Goal: Information Seeking & Learning: Learn about a topic

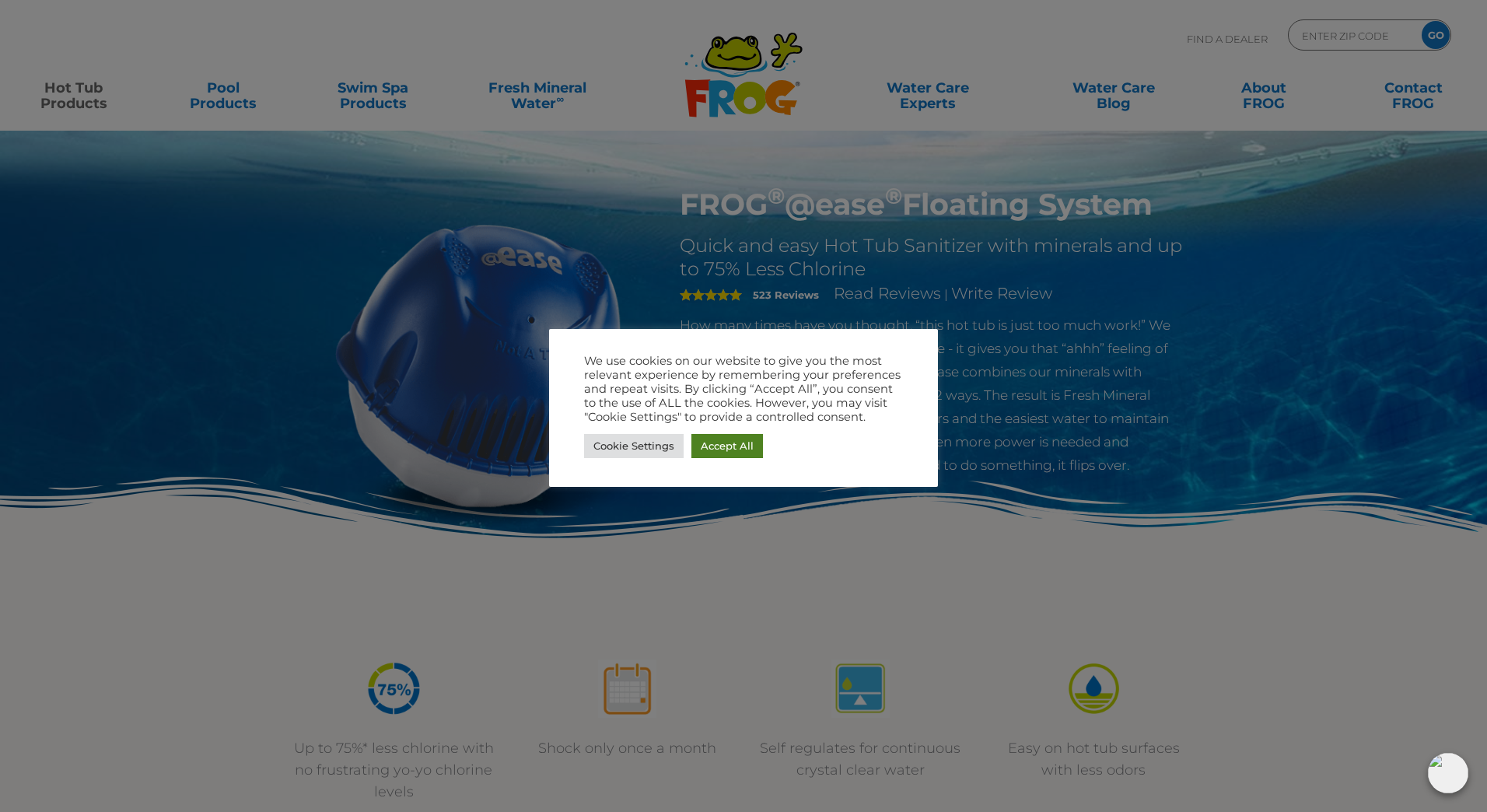
drag, startPoint x: 739, startPoint y: 446, endPoint x: 689, endPoint y: 388, distance: 76.6
click at [739, 446] on link "Accept All" at bounding box center [727, 446] width 72 height 24
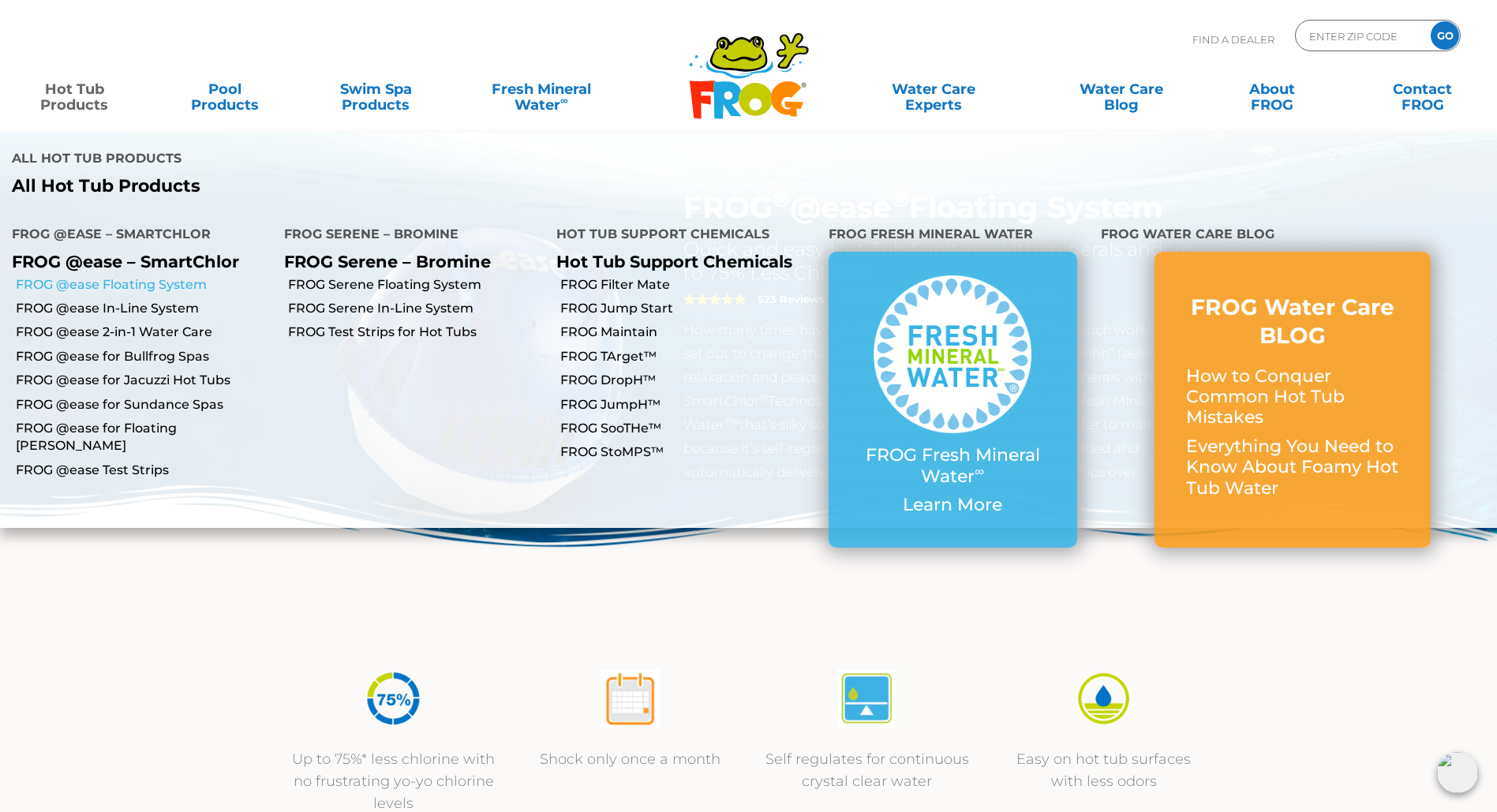
click at [164, 276] on link "FROG @ease Floating System" at bounding box center [143, 285] width 256 height 17
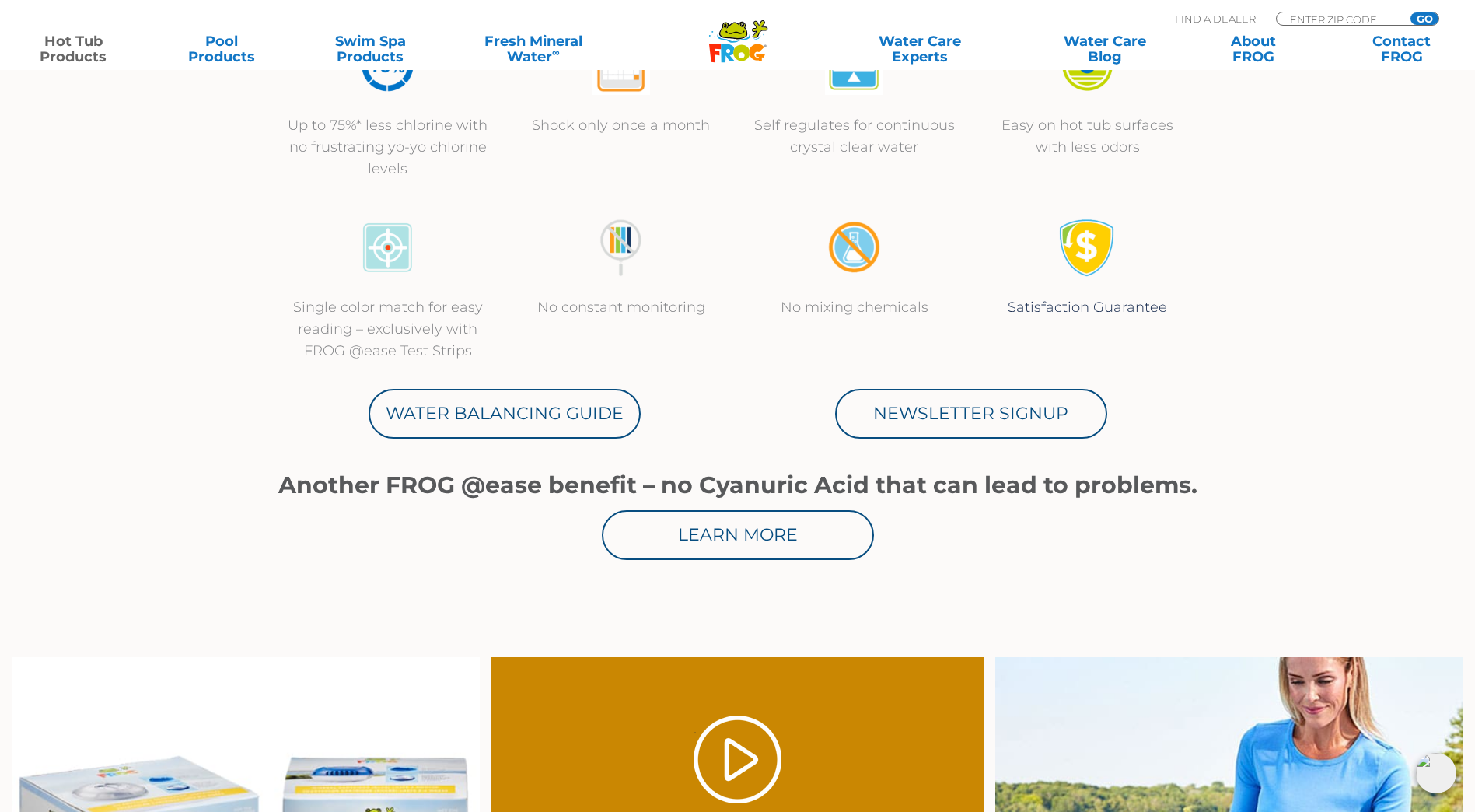
scroll to position [622, 0]
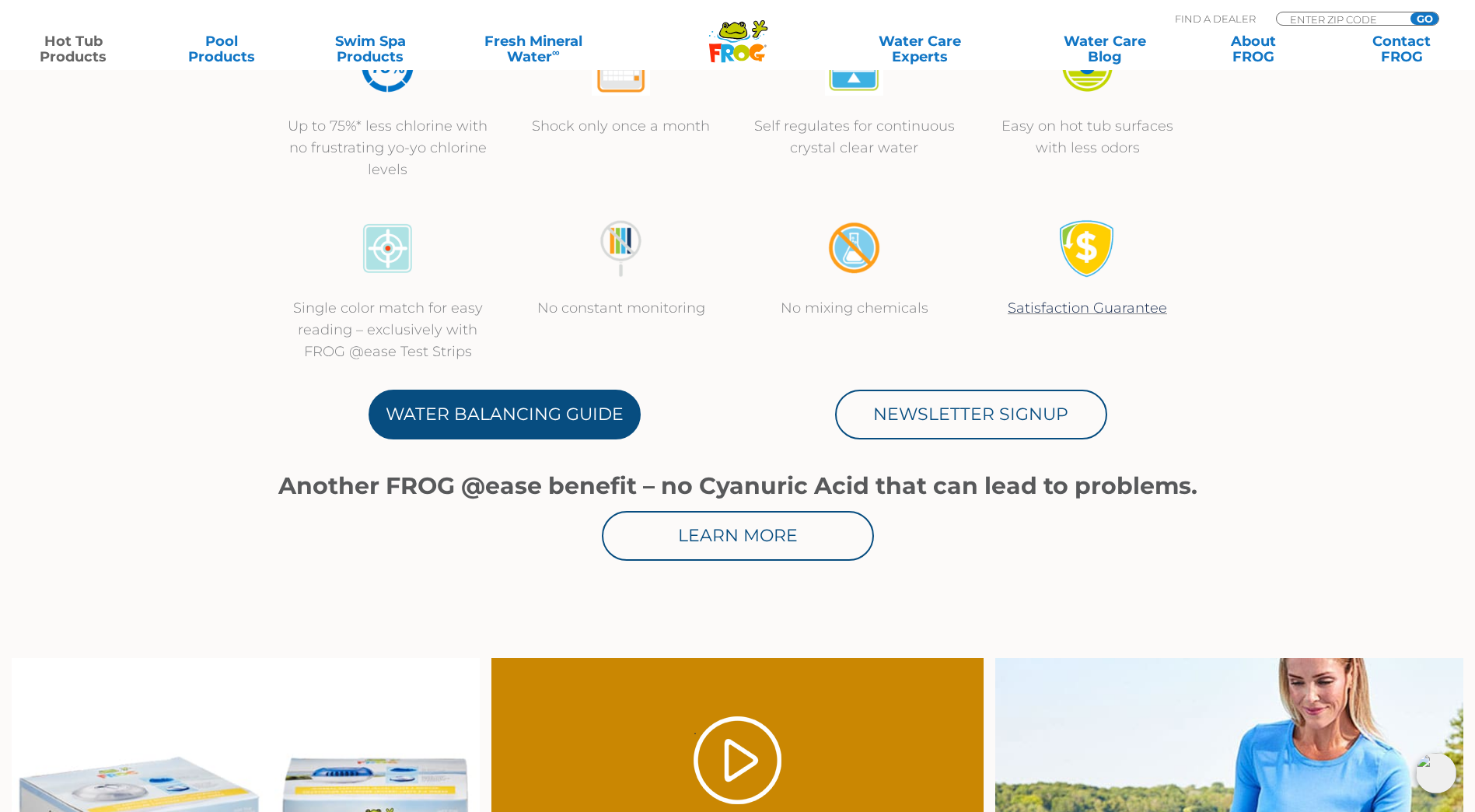
click at [471, 395] on link "Water Balancing Guide" at bounding box center [505, 415] width 272 height 50
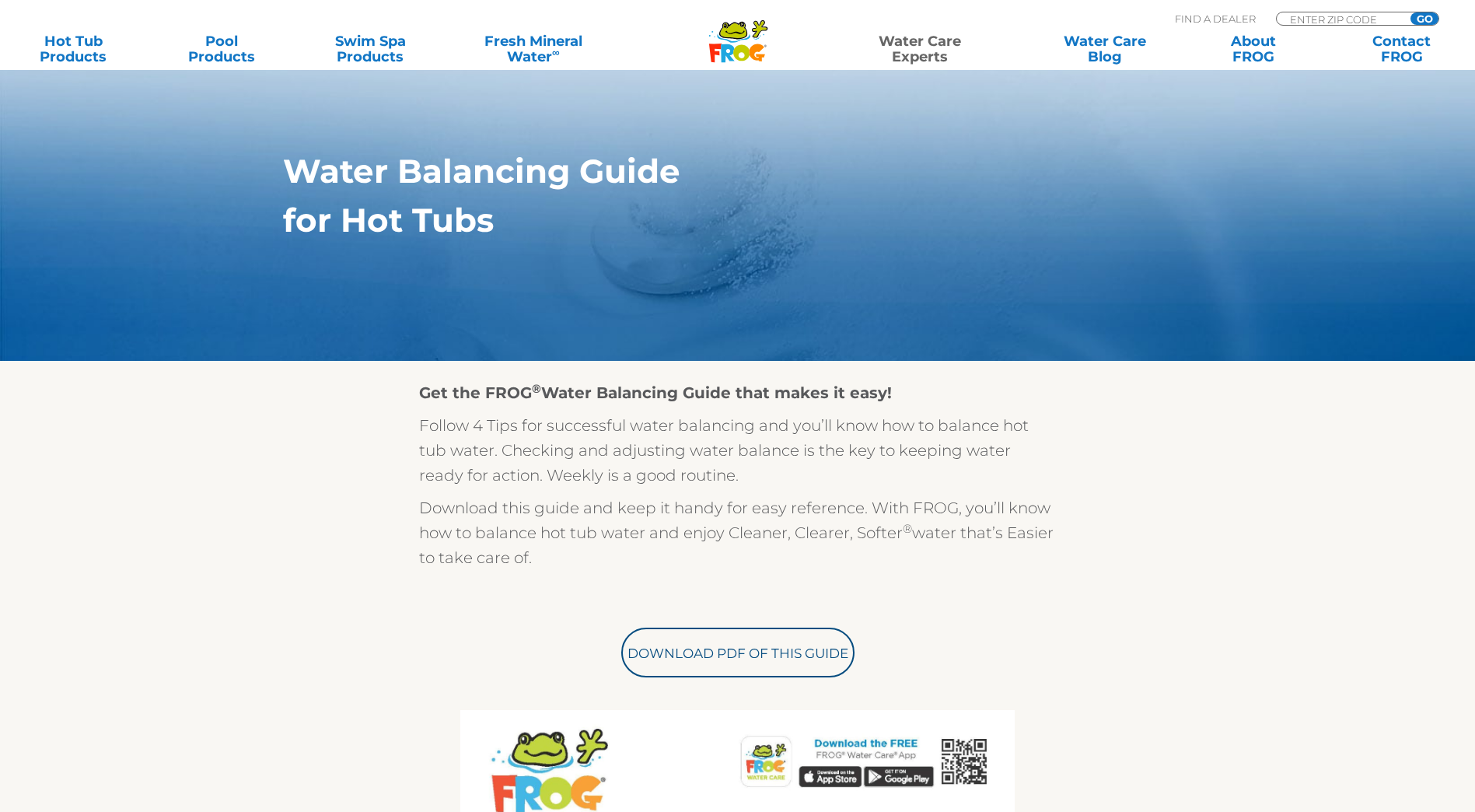
scroll to position [156, 0]
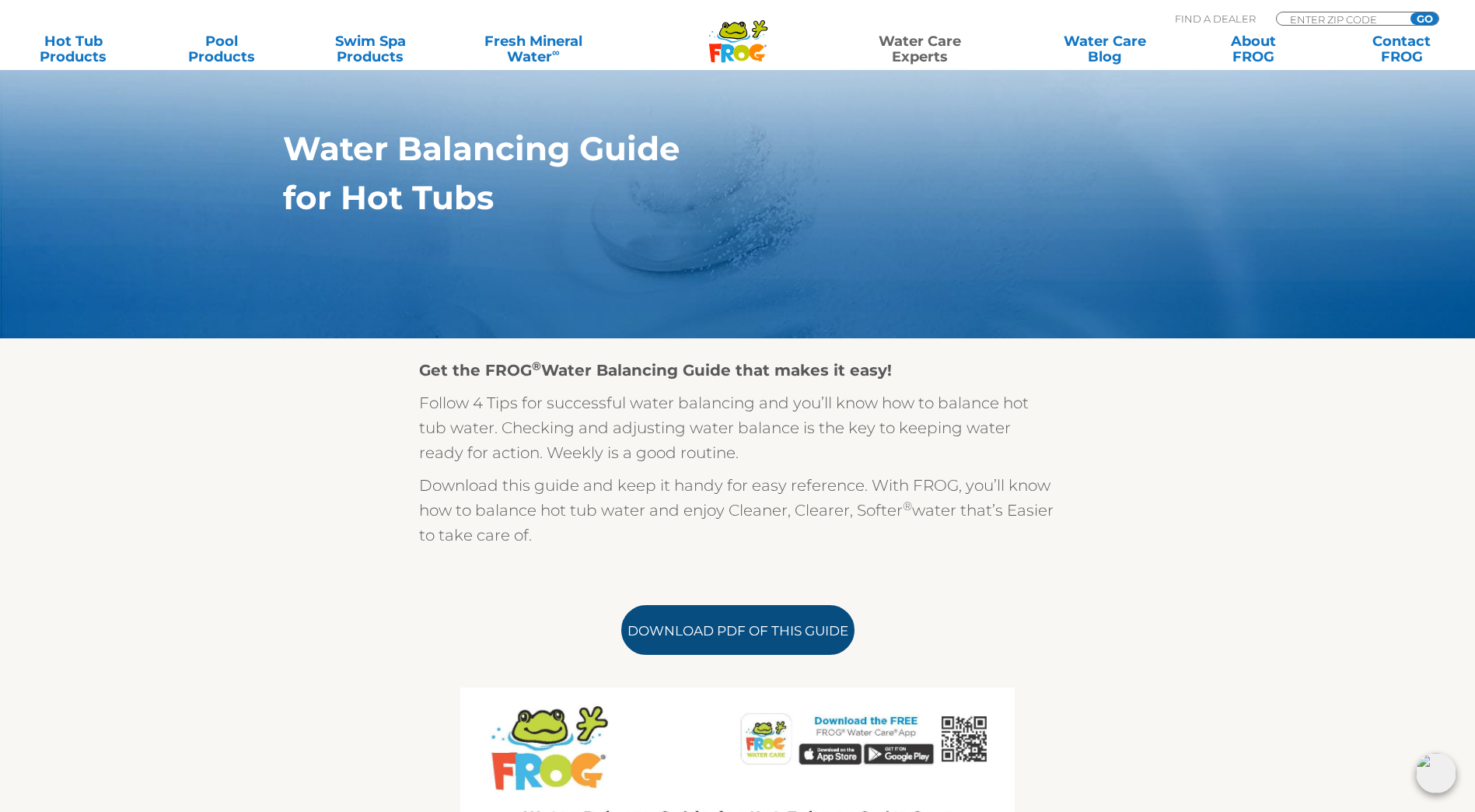
click at [739, 637] on link "Download PDF of this Guide" at bounding box center [738, 630] width 233 height 50
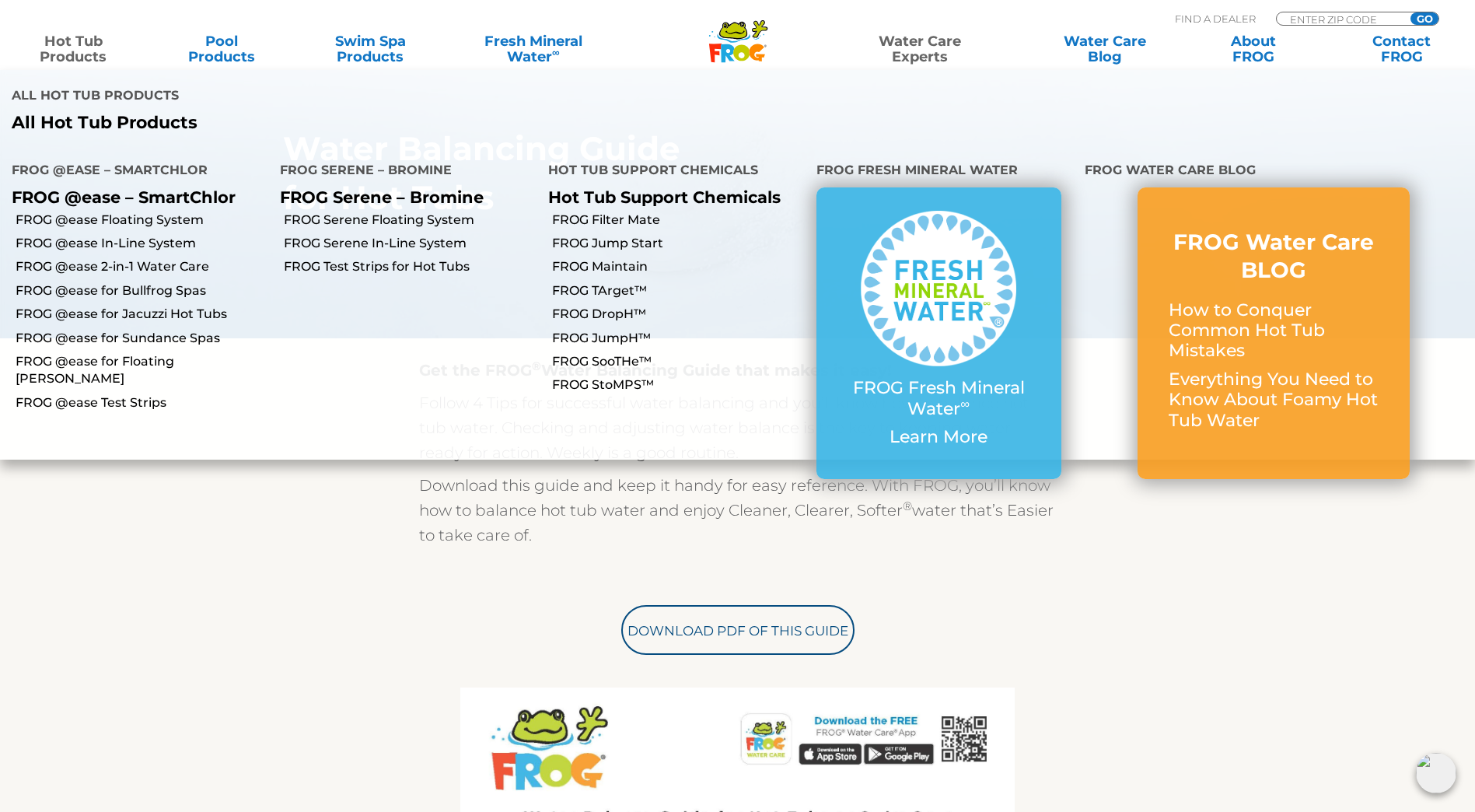
click at [81, 55] on link "Hot Tub Products" at bounding box center [73, 49] width 116 height 31
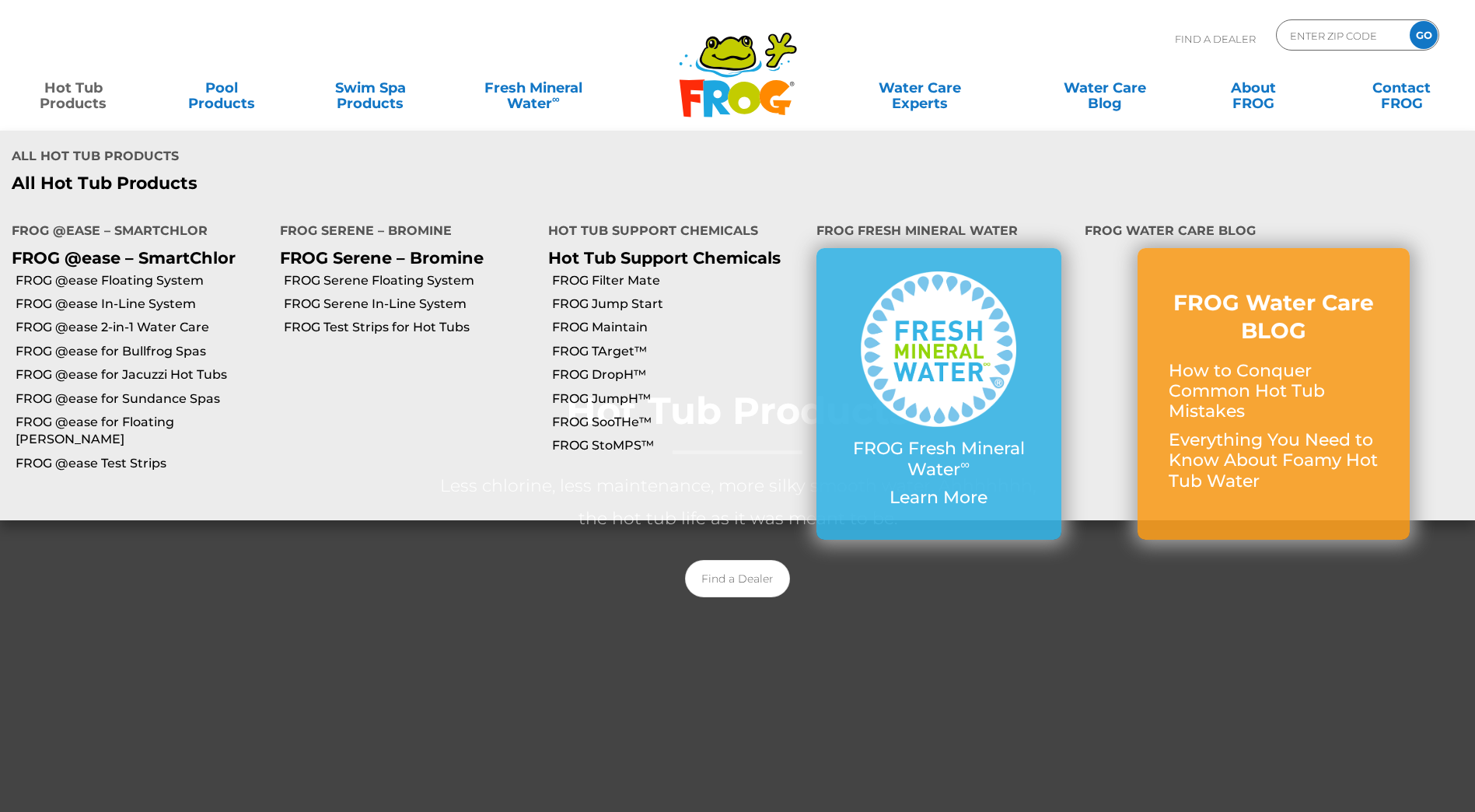
click at [89, 89] on link "Hot Tub Products" at bounding box center [73, 87] width 116 height 31
click at [81, 104] on link "Hot Tub Products" at bounding box center [73, 87] width 116 height 31
click at [91, 367] on link "FROG @ease for Jacuzzi Hot Tubs" at bounding box center [141, 375] width 253 height 17
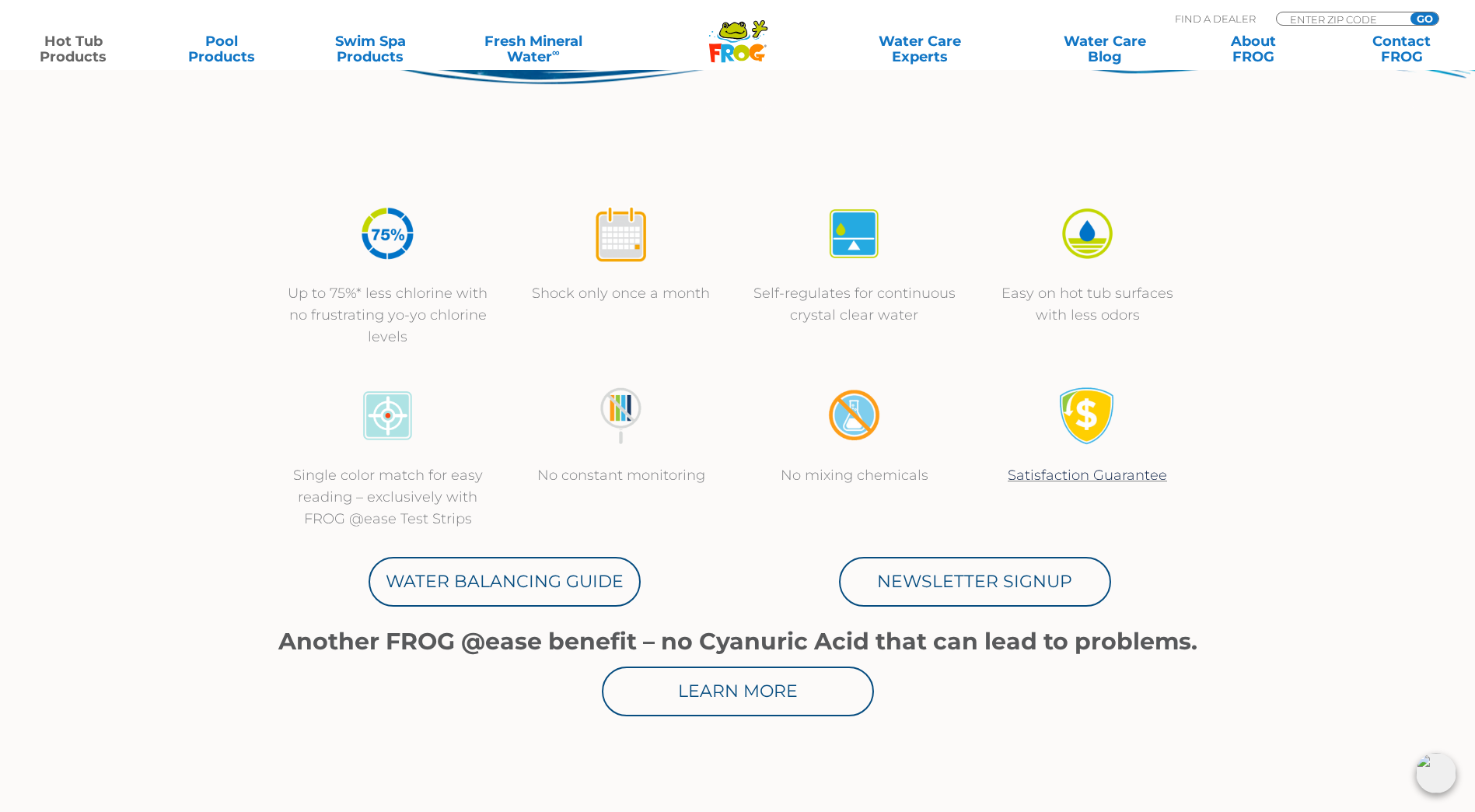
scroll to position [545, 0]
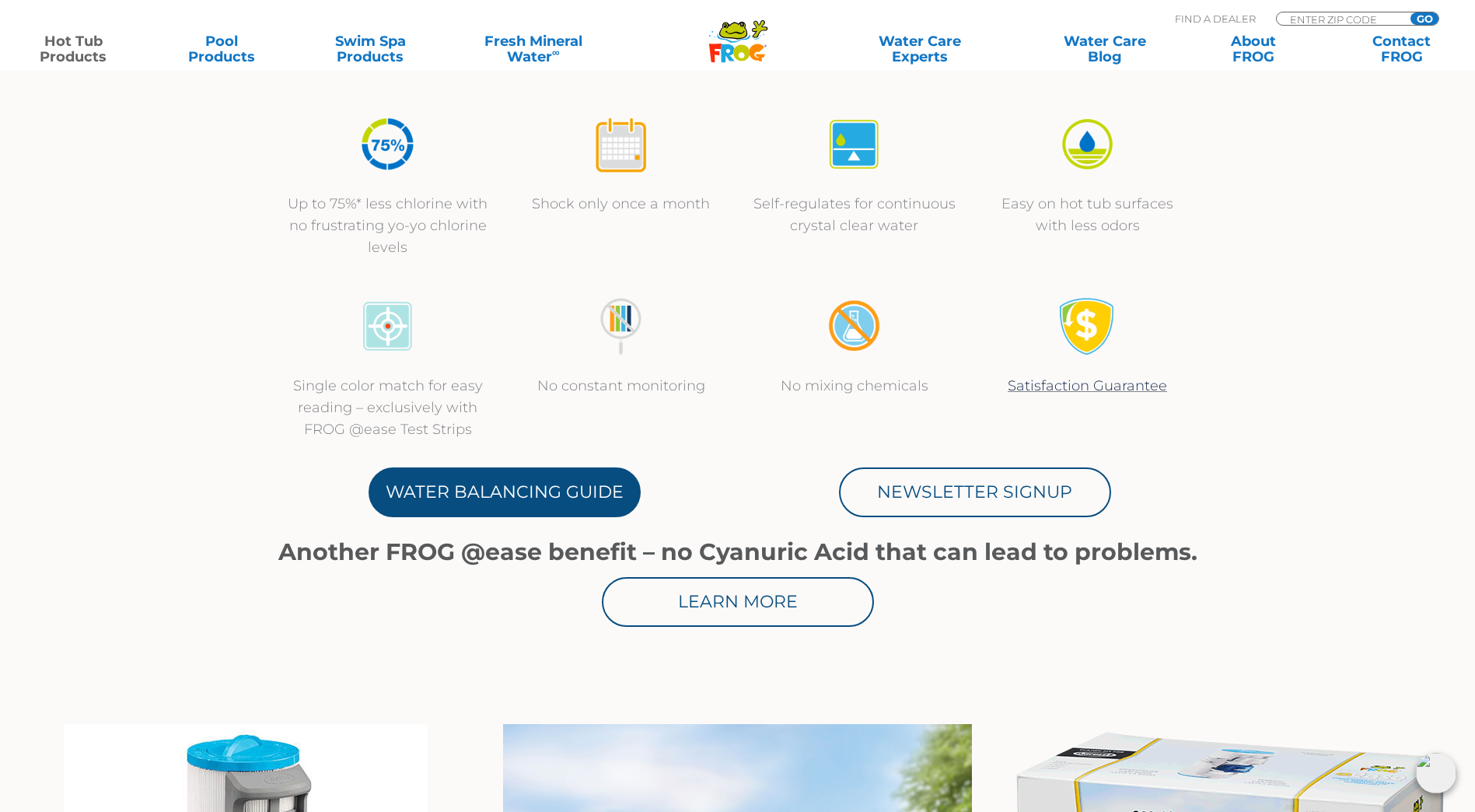
click at [485, 484] on link "Water Balancing Guide" at bounding box center [505, 493] width 272 height 50
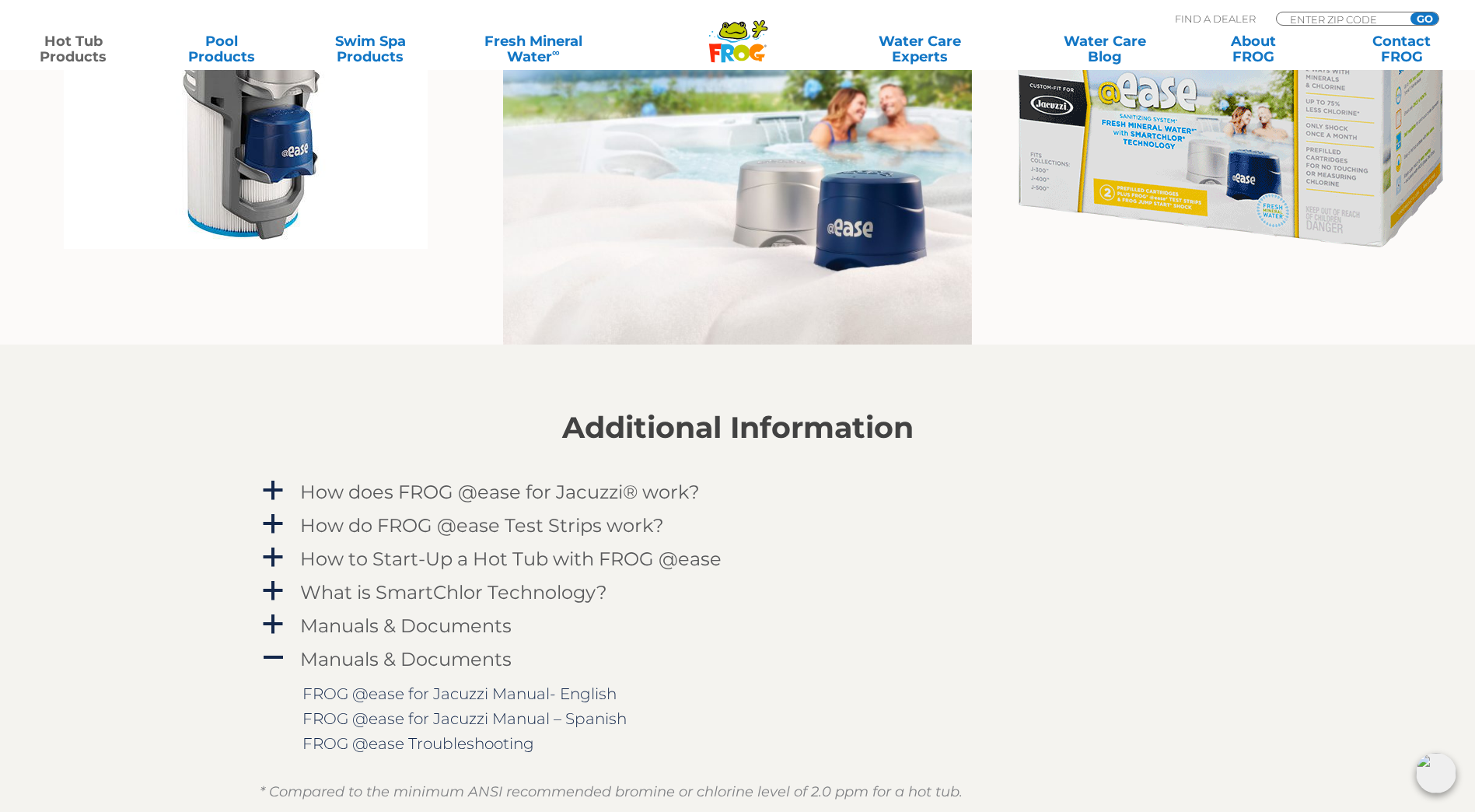
scroll to position [1400, 0]
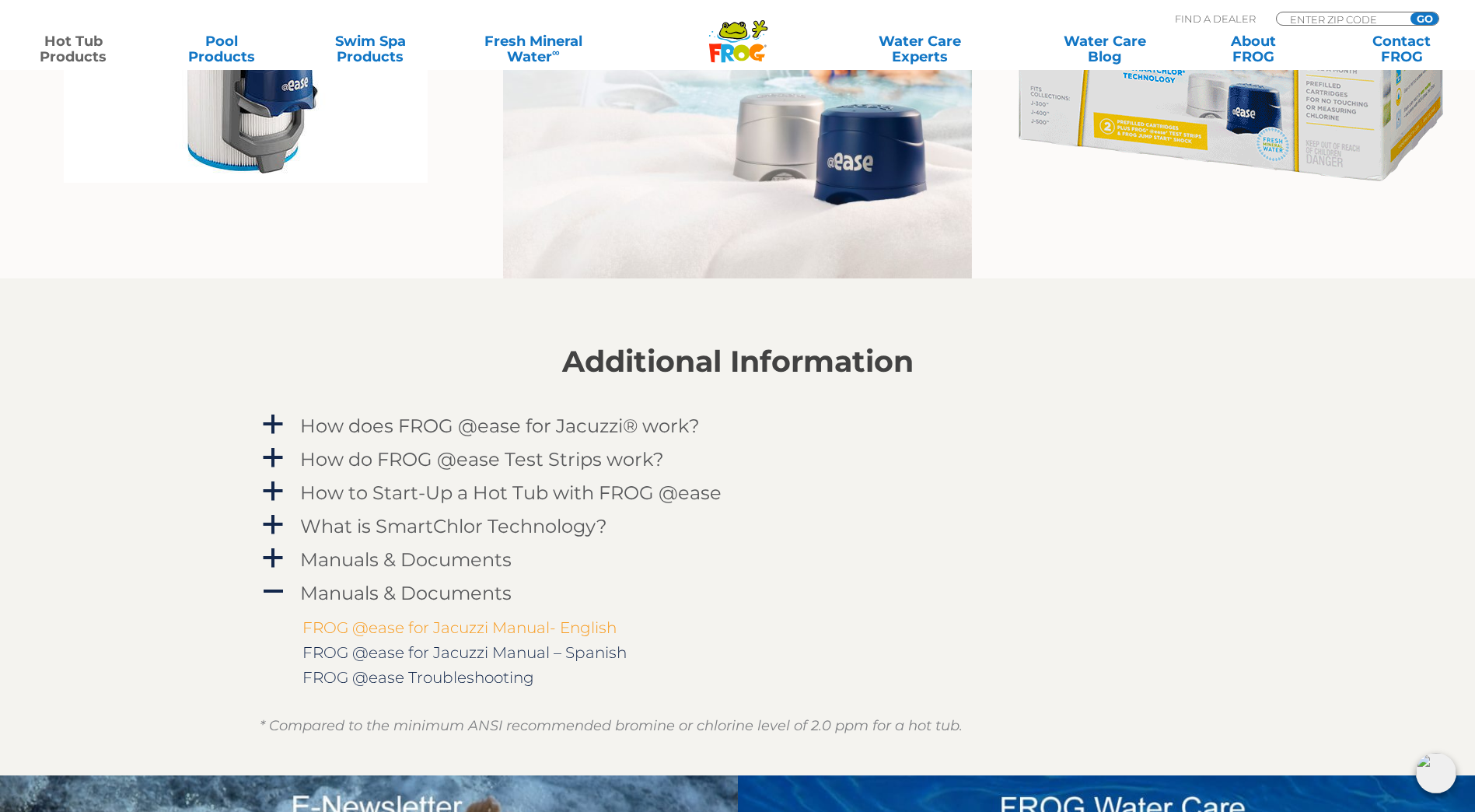
click at [469, 625] on link "FROG @ease for Jacuzzi Manual- English" at bounding box center [459, 628] width 314 height 19
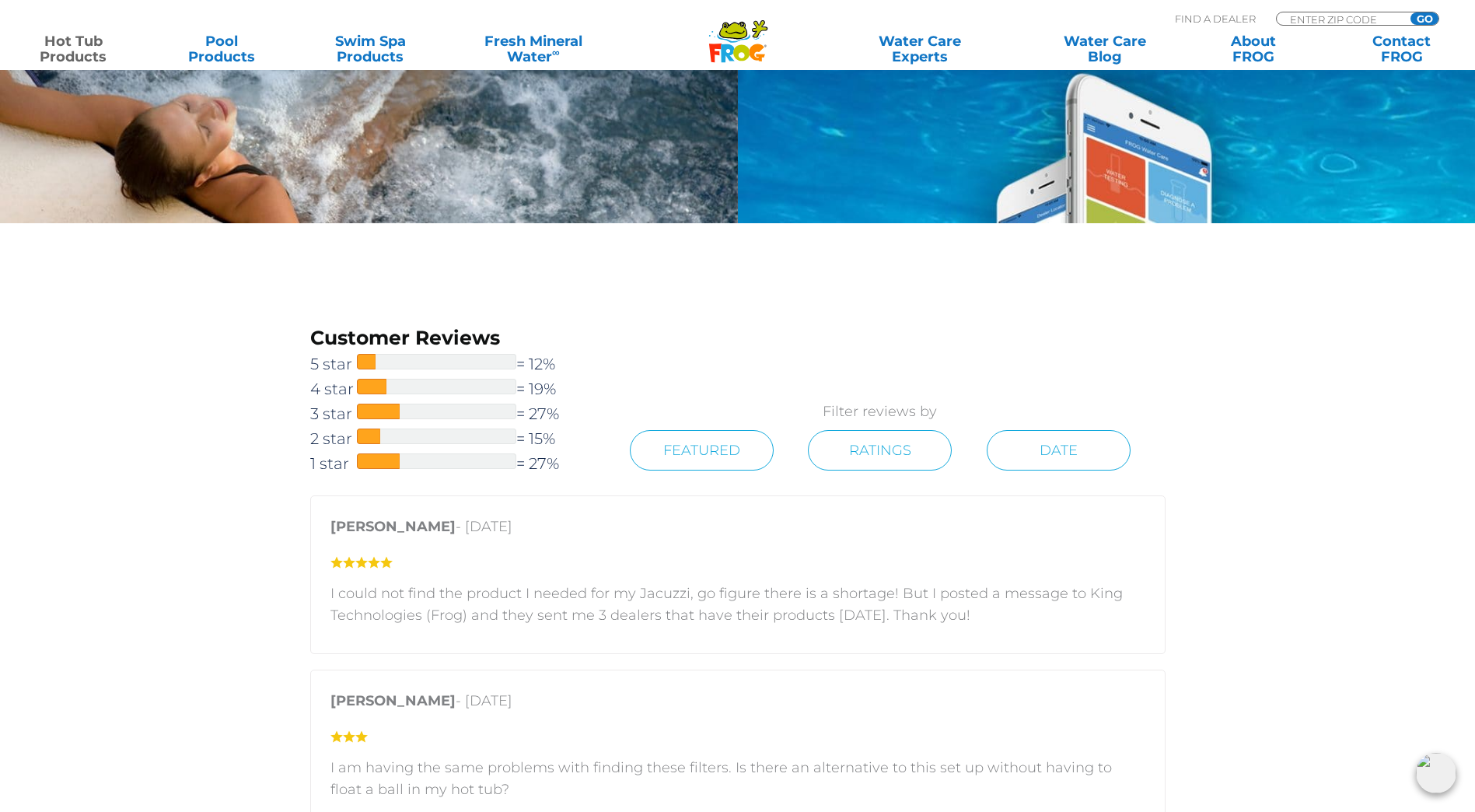
scroll to position [2255, 0]
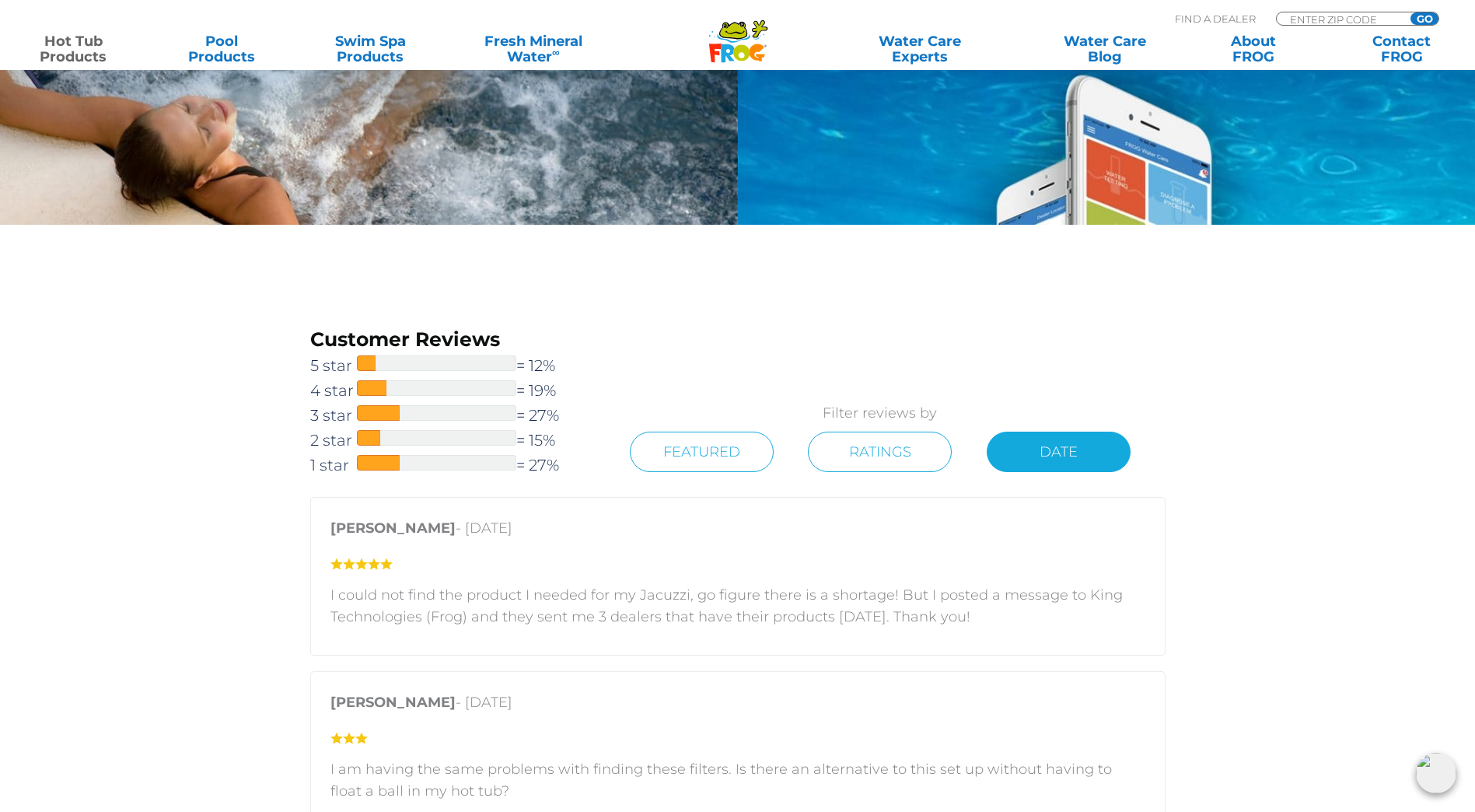
click at [1108, 442] on link "Date" at bounding box center [1059, 451] width 144 height 40
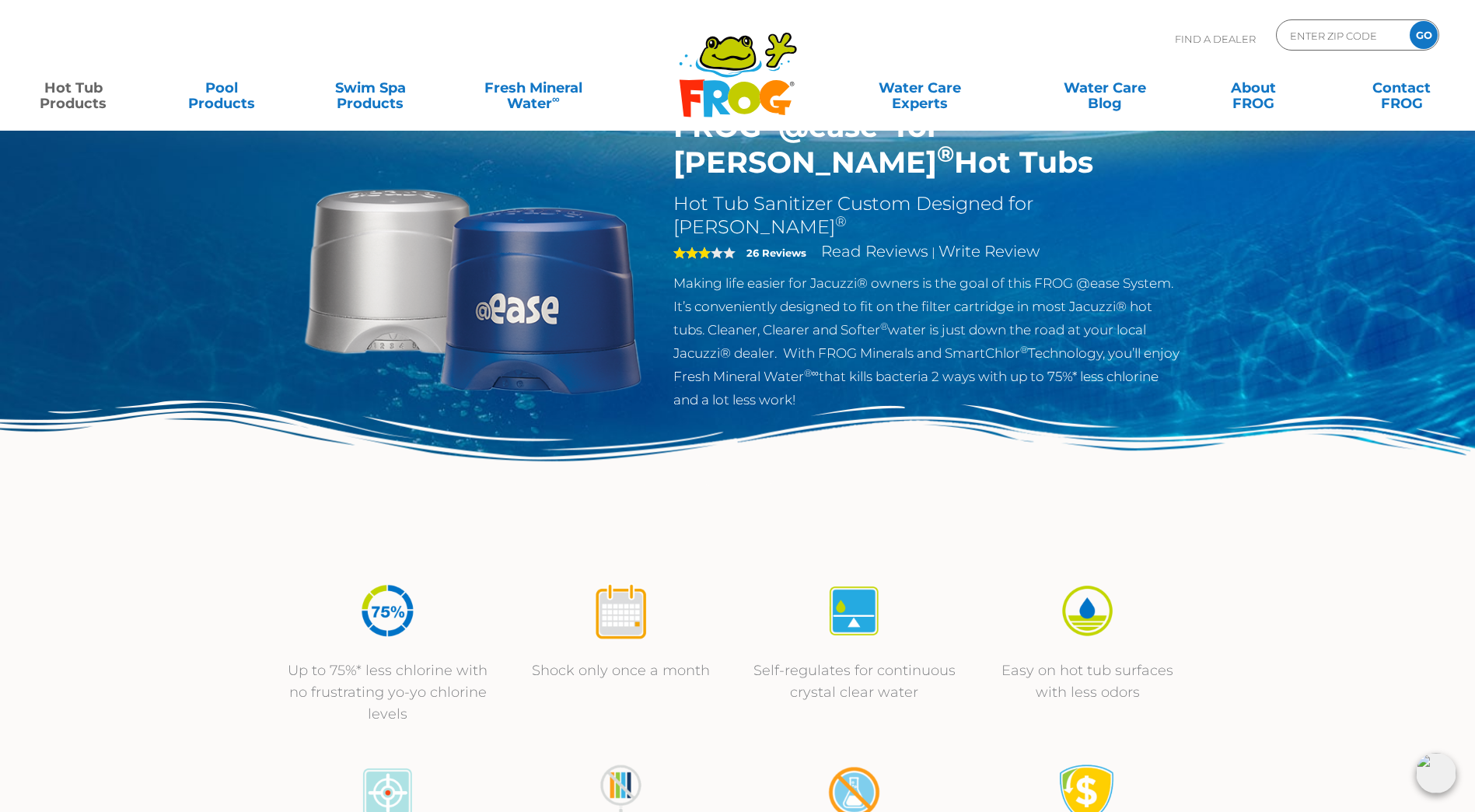
scroll to position [0, 0]
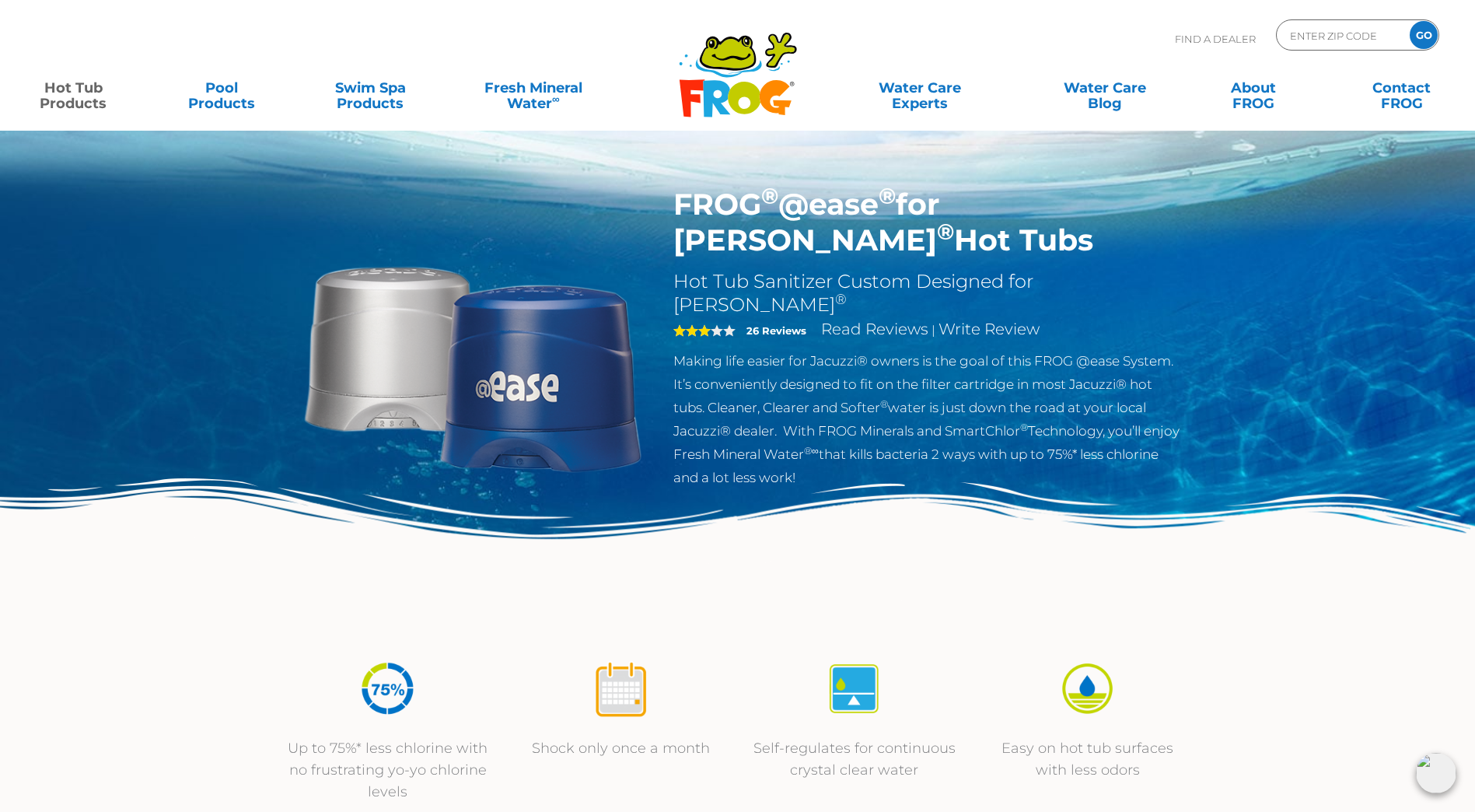
drag, startPoint x: 680, startPoint y: 202, endPoint x: 1087, endPoint y: 234, distance: 408.3
click at [1087, 234] on h1 "FROG ® @ease ® for Jacuzzi ® Hot Tubs" at bounding box center [927, 223] width 508 height 72
copy h1 "FROG ® @ease ® for Jacuzzi ® Hot Tubs"
